Goal: Transaction & Acquisition: Purchase product/service

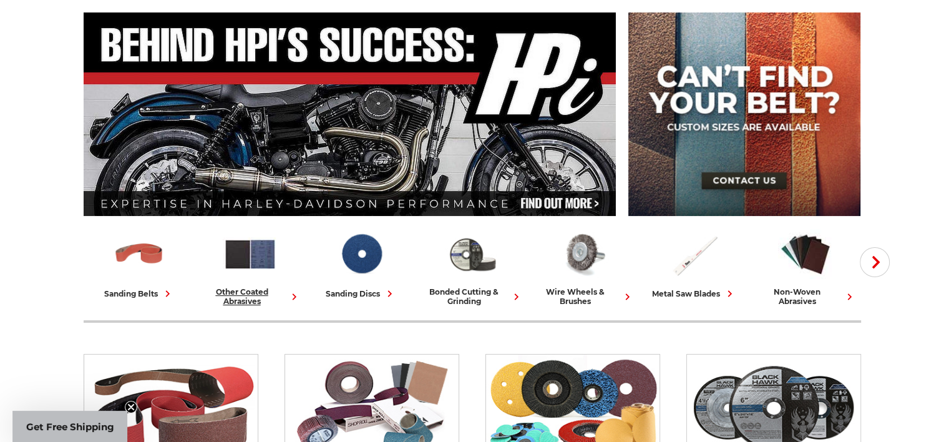
scroll to position [125, 0]
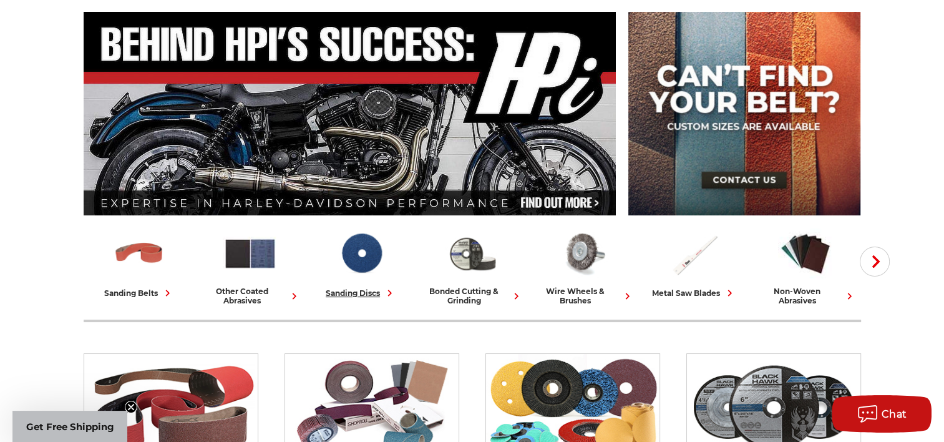
click at [362, 289] on div "sanding discs" at bounding box center [361, 292] width 70 height 13
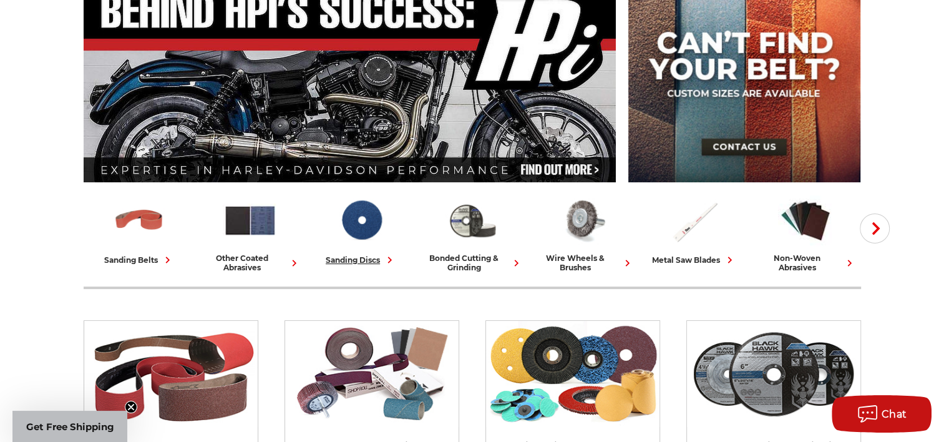
scroll to position [187, 0]
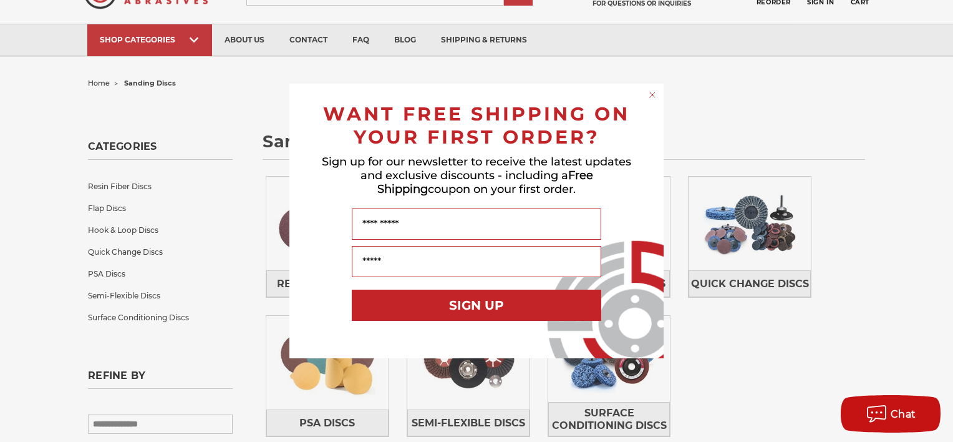
click at [651, 95] on circle "Close dialog" at bounding box center [653, 95] width 12 height 12
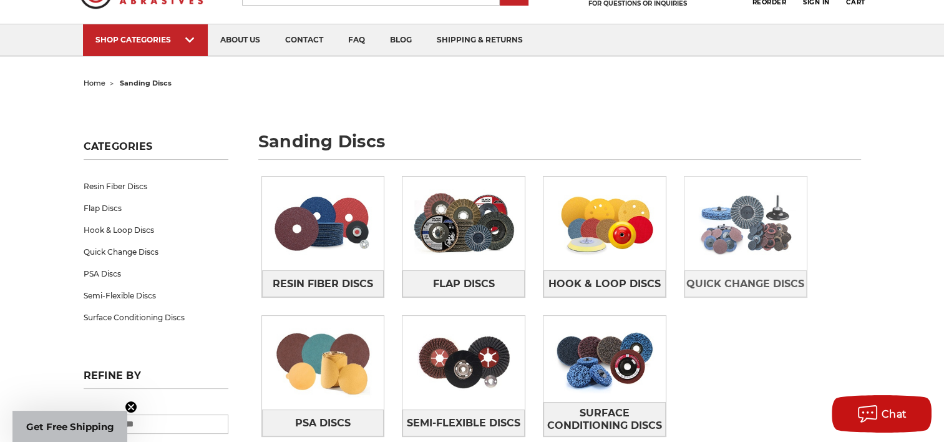
click at [754, 250] on img at bounding box center [745, 223] width 122 height 86
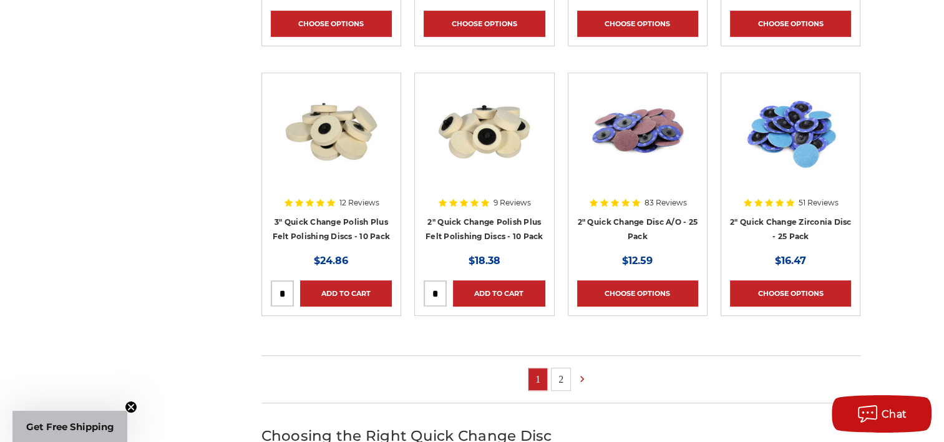
scroll to position [749, 0]
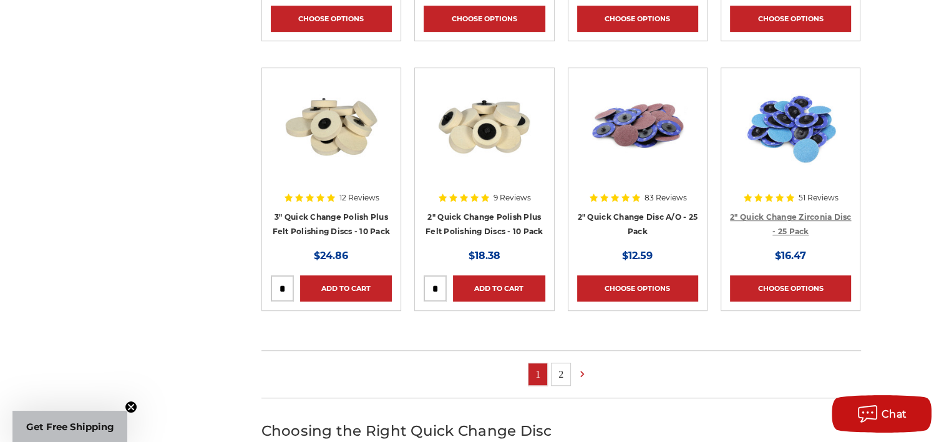
click at [789, 215] on link "2" Quick Change Zirconia Disc - 25 Pack" at bounding box center [790, 224] width 121 height 24
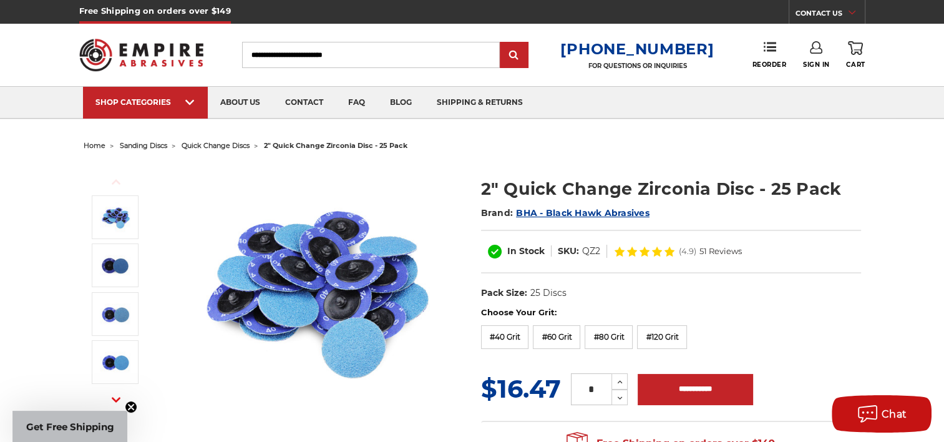
scroll to position [62, 0]
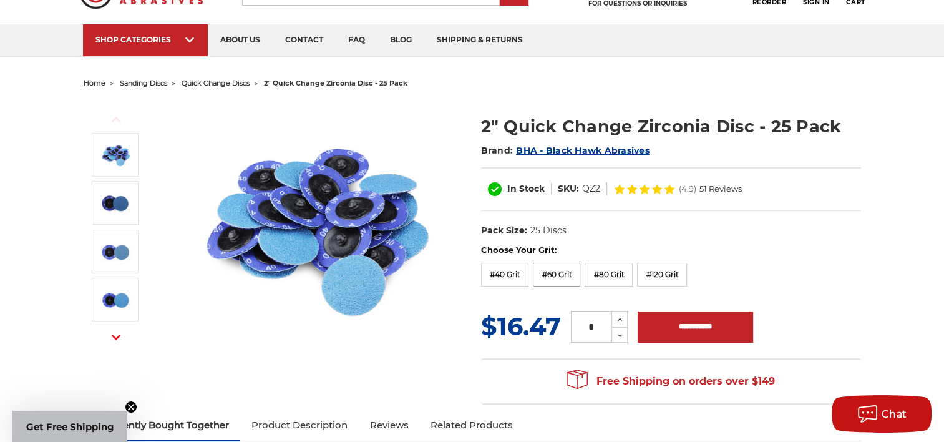
click at [564, 271] on label "#60 Grit" at bounding box center [556, 275] width 47 height 24
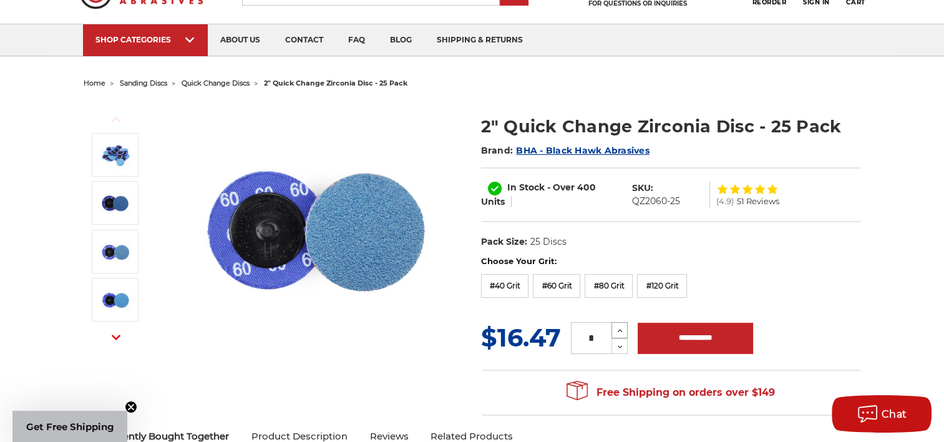
click at [618, 327] on icon at bounding box center [619, 330] width 9 height 11
click at [619, 327] on icon at bounding box center [619, 330] width 9 height 11
click at [619, 326] on icon at bounding box center [619, 330] width 9 height 11
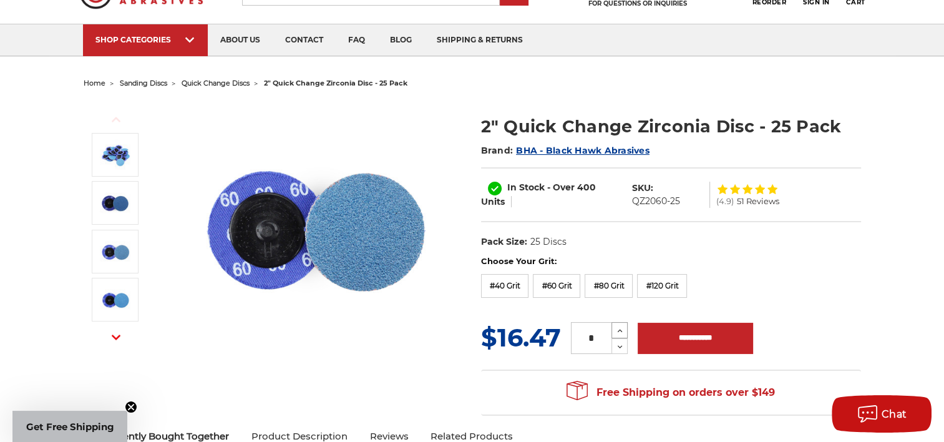
click at [619, 326] on icon at bounding box center [619, 330] width 9 height 11
type input "*"
click at [702, 335] on input "**********" at bounding box center [695, 338] width 115 height 31
type input "**********"
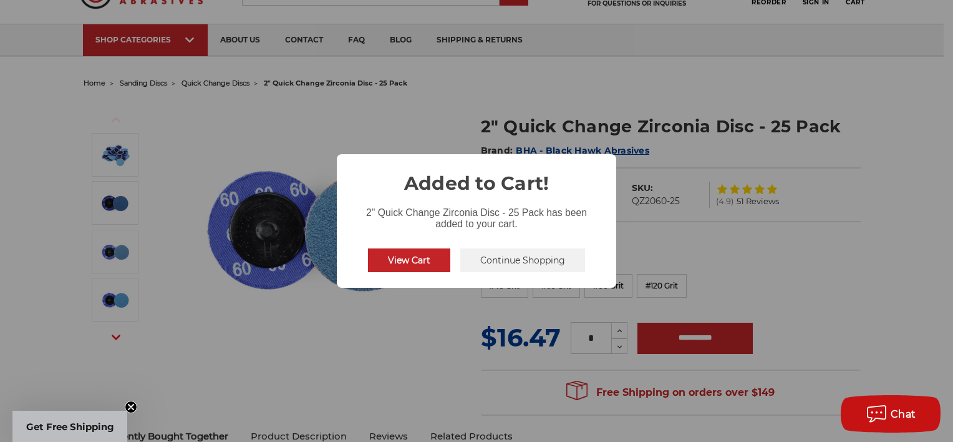
click at [404, 258] on button "View Cart" at bounding box center [409, 260] width 82 height 24
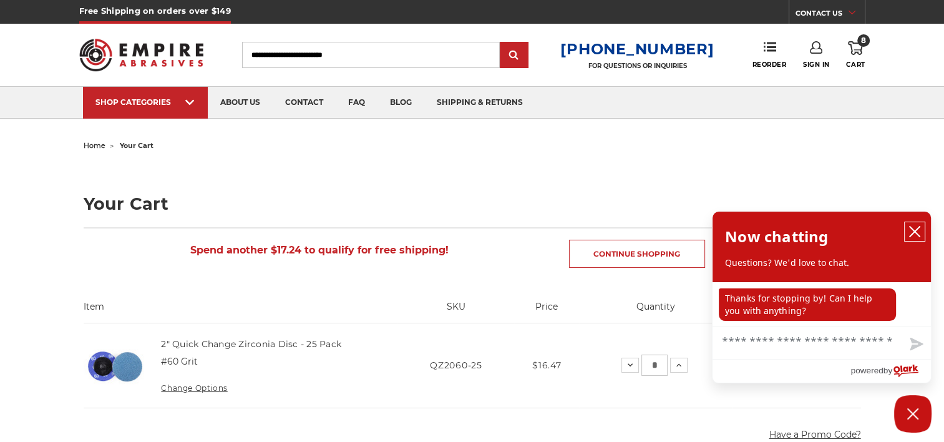
click at [912, 232] on icon "close chatbox" at bounding box center [914, 231] width 12 height 12
